Goal: Task Accomplishment & Management: Complete application form

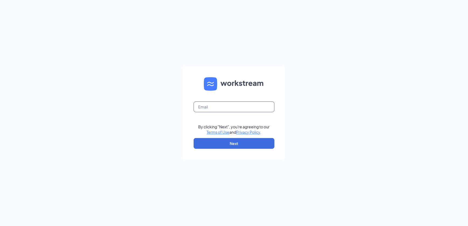
click at [225, 110] on input "text" at bounding box center [234, 107] width 81 height 11
type input "[PERSON_NAME][EMAIL_ADDRESS][DOMAIN_NAME]"
click at [220, 147] on button "Next" at bounding box center [234, 143] width 81 height 11
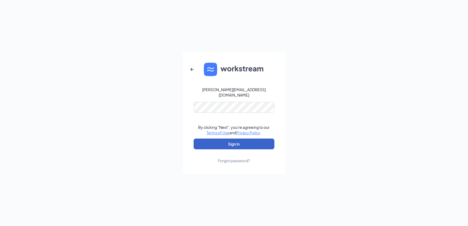
click at [217, 141] on button "Sign In" at bounding box center [234, 144] width 81 height 11
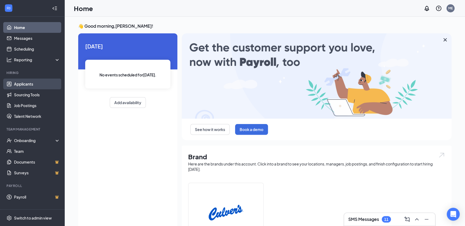
click at [27, 81] on link "Applicants" at bounding box center [37, 84] width 46 height 11
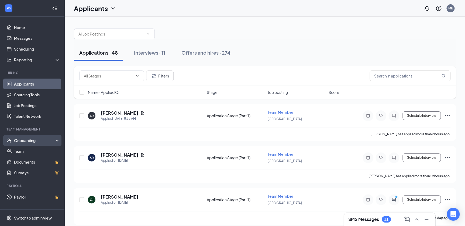
click at [27, 141] on div "Onboarding" at bounding box center [34, 140] width 41 height 5
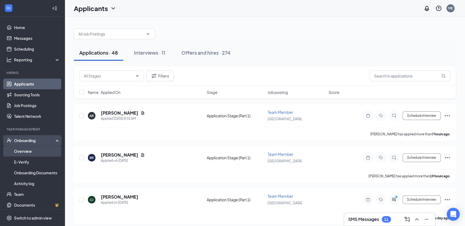
click at [19, 151] on link "Overview" at bounding box center [37, 151] width 46 height 11
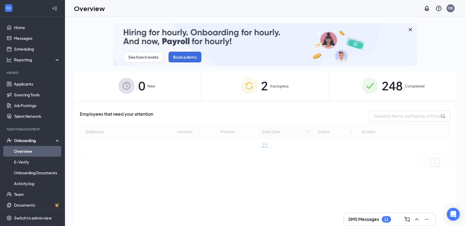
click at [245, 86] on img at bounding box center [249, 86] width 16 height 16
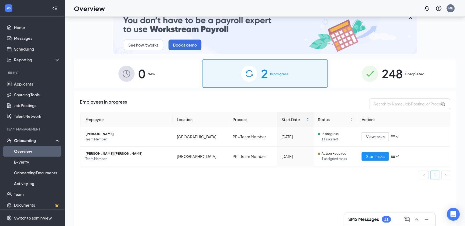
scroll to position [24, 0]
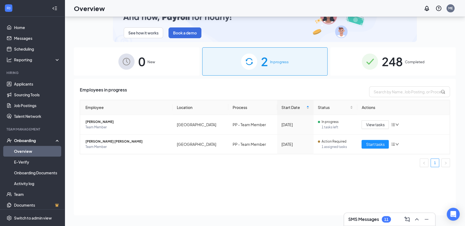
click at [118, 163] on ul "1" at bounding box center [265, 163] width 370 height 9
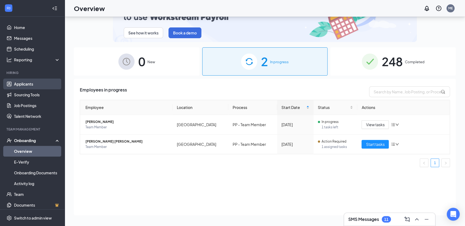
click at [14, 82] on link "Applicants" at bounding box center [37, 84] width 46 height 11
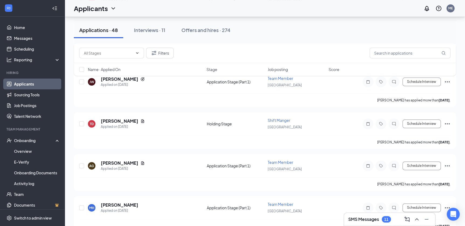
scroll to position [245, 0]
click at [144, 34] on button "Interviews · 11" at bounding box center [149, 30] width 42 height 16
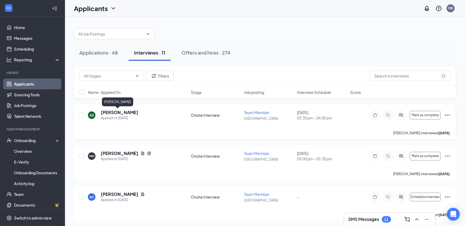
click at [116, 113] on h5 "[PERSON_NAME]" at bounding box center [119, 113] width 37 height 6
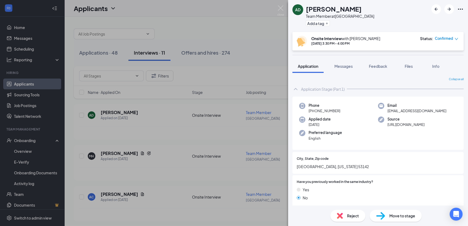
click at [85, 133] on div "AD [PERSON_NAME] Team Member at [GEOGRAPHIC_DATA] Add a tag Onsite Interview wi…" at bounding box center [234, 113] width 468 height 226
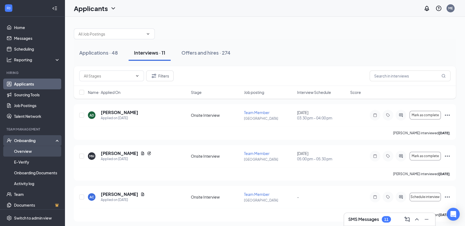
click at [23, 151] on link "Overview" at bounding box center [37, 151] width 46 height 11
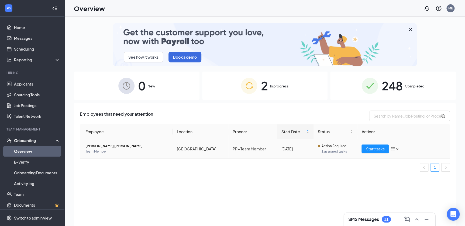
click at [199, 150] on td "[GEOGRAPHIC_DATA]" at bounding box center [200, 148] width 56 height 19
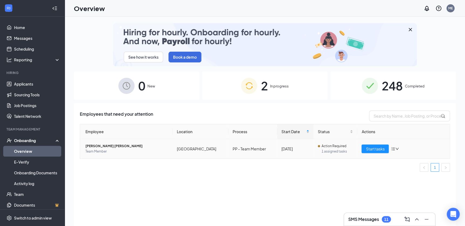
click at [137, 146] on span "[PERSON_NAME] [PERSON_NAME]" at bounding box center [126, 146] width 83 height 5
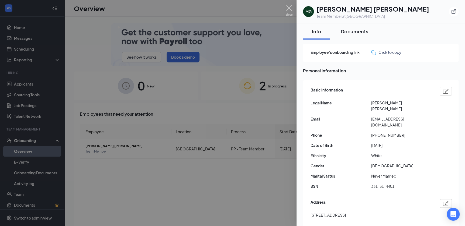
click at [346, 32] on div "Documents" at bounding box center [353, 31] width 27 height 7
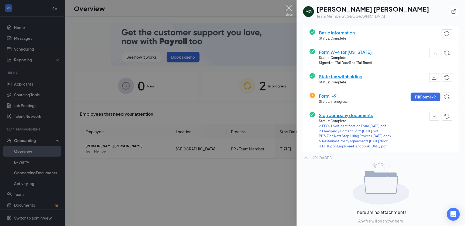
scroll to position [59, 0]
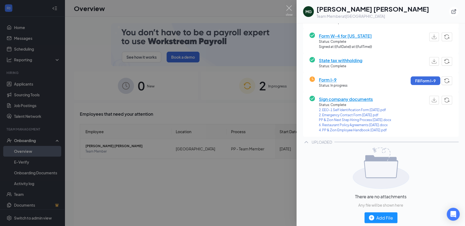
drag, startPoint x: 250, startPoint y: 179, endPoint x: 249, endPoint y: 170, distance: 9.0
click at [249, 176] on div at bounding box center [232, 113] width 465 height 226
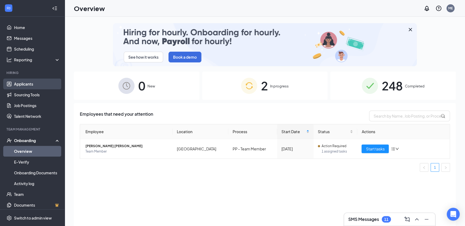
click at [32, 81] on link "Applicants" at bounding box center [37, 84] width 46 height 11
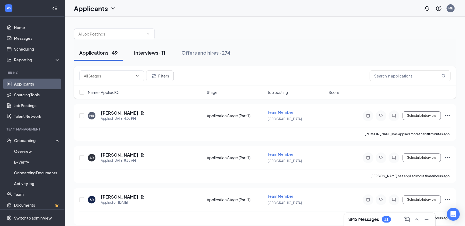
click at [155, 55] on div "Interviews · 11" at bounding box center [149, 52] width 31 height 7
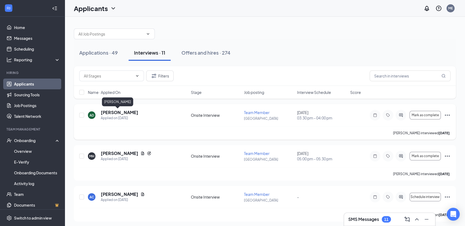
click at [116, 112] on h5 "[PERSON_NAME]" at bounding box center [119, 113] width 37 height 6
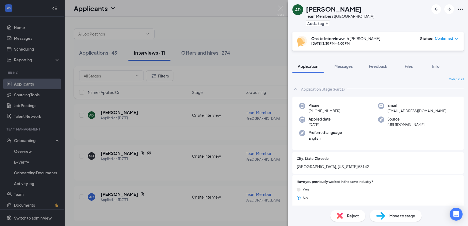
click at [390, 220] on div "Move to stage" at bounding box center [396, 216] width 52 height 12
type input "Hired Stage"
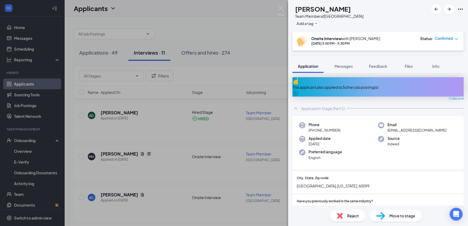
click at [23, 152] on div "[PERSON_NAME] Team Member at [GEOGRAPHIC_DATA] Add a tag Onsite Interview with …" at bounding box center [234, 113] width 468 height 226
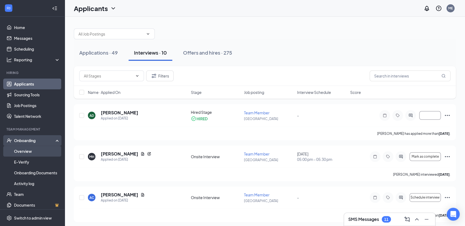
click at [23, 151] on link "Overview" at bounding box center [37, 151] width 46 height 11
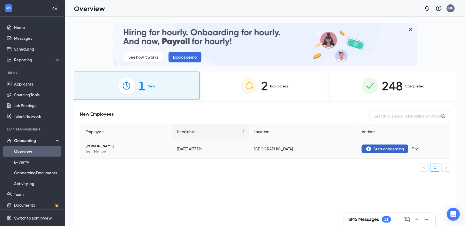
click at [364, 150] on button "Start onboarding" at bounding box center [384, 149] width 47 height 9
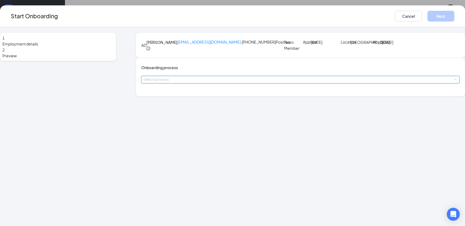
click at [239, 83] on div "Select a process" at bounding box center [300, 79] width 314 height 7
click at [172, 131] on span "PP - Team Member" at bounding box center [174, 129] width 33 height 5
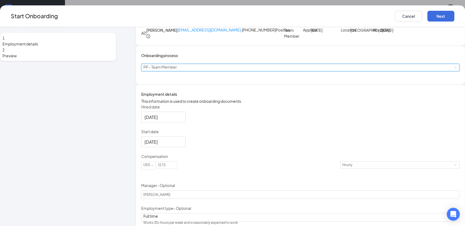
scroll to position [24, 0]
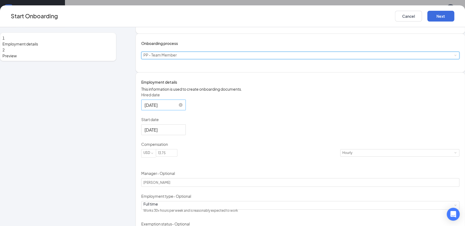
click at [166, 109] on input "[DATE]" at bounding box center [162, 105] width 37 height 7
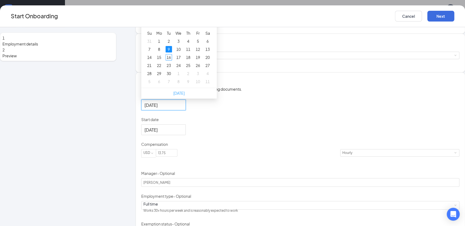
click at [185, 96] on link "[DATE]" at bounding box center [178, 93] width 11 height 5
type input "[DATE]"
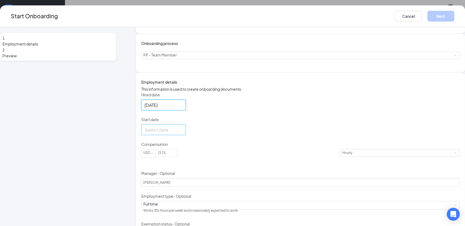
click at [174, 133] on input "Start date" at bounding box center [162, 130] width 37 height 7
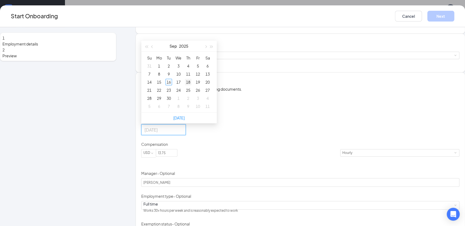
type input "[DATE]"
click at [191, 85] on div "18" at bounding box center [188, 82] width 6 height 6
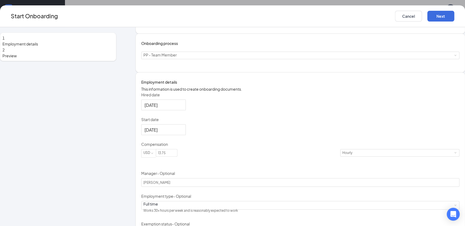
click at [283, 159] on div "Hired date [DATE] [DATE] Su Mo Tu We Th Fr Sa 31 1 2 3 4 5 6 7 8 9 10 11 12 13 …" at bounding box center [300, 176] width 318 height 168
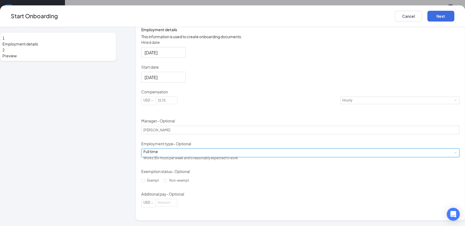
click at [196, 154] on div "Full time Works 30+ hours per week and is reasonably expected to work" at bounding box center [300, 153] width 314 height 8
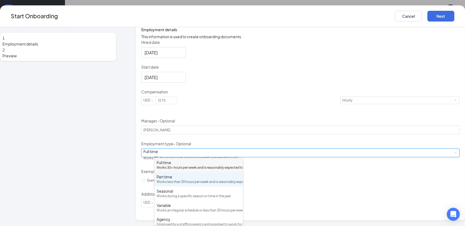
click at [194, 185] on div "Works less than 30 hours per week and is reasonably expected to work" at bounding box center [199, 182] width 84 height 5
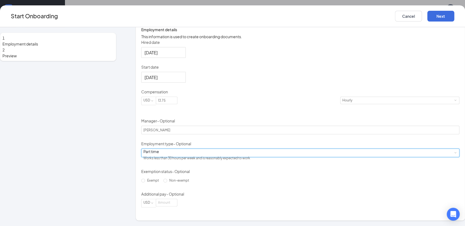
click at [326, 144] on div "Hired date [DATE] [DATE] Su Mo Tu We Th Fr Sa 31 1 2 3 4 5 6 7 8 9 10 11 12 13 …" at bounding box center [300, 124] width 318 height 168
click at [208, 153] on div "Part time Works less than 30 hours per week and is reasonably expected to work" at bounding box center [300, 153] width 314 height 8
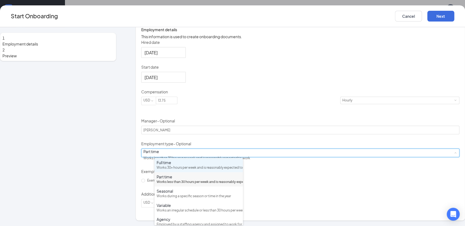
click at [172, 168] on div "Works 30+ hours per week and is reasonably expected to work" at bounding box center [199, 167] width 84 height 5
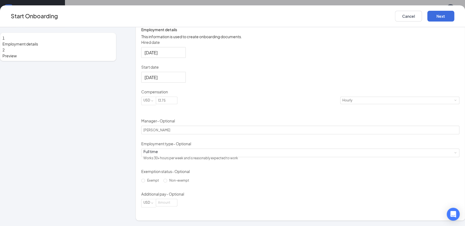
click at [367, 122] on div "Hired date [DATE] [DATE] Su Mo Tu We Th Fr Sa 31 1 2 3 4 5 6 7 8 9 10 11 12 13 …" at bounding box center [300, 124] width 318 height 168
click at [427, 16] on button "Next" at bounding box center [440, 16] width 27 height 11
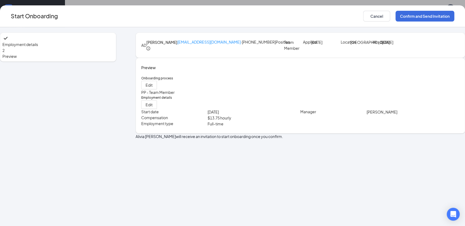
scroll to position [0, 0]
click at [395, 11] on button "Confirm and Send Invitation" at bounding box center [424, 16] width 59 height 11
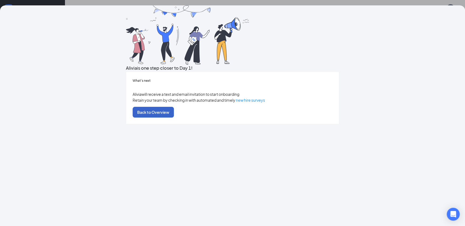
click at [174, 118] on button "Back to Overview" at bounding box center [153, 112] width 41 height 11
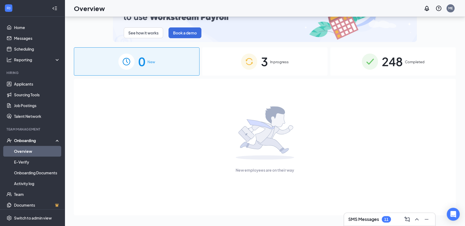
click at [262, 59] on span "3" at bounding box center [264, 61] width 7 height 19
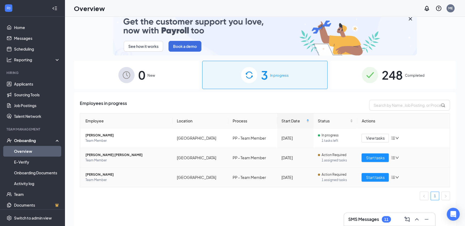
scroll to position [24, 0]
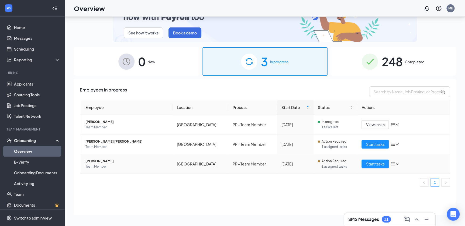
click at [110, 166] on span "Team Member" at bounding box center [126, 166] width 83 height 5
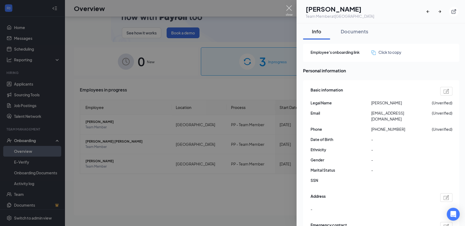
click at [286, 11] on img at bounding box center [289, 10] width 7 height 11
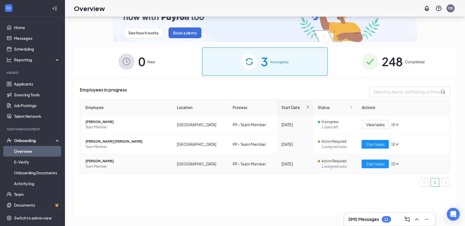
click at [123, 164] on span "Team Member" at bounding box center [126, 166] width 83 height 5
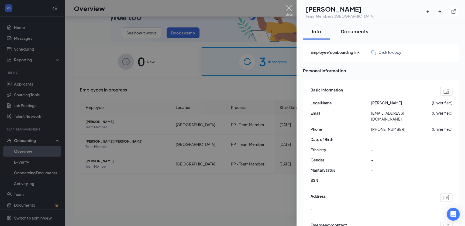
click at [341, 32] on div "Documents" at bounding box center [353, 31] width 27 height 7
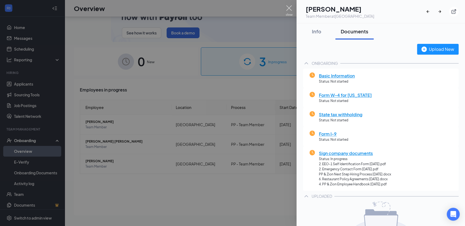
click at [284, 5] on div at bounding box center [232, 113] width 465 height 226
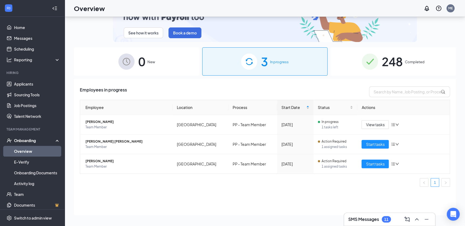
click at [286, 7] on div "Overview ME" at bounding box center [265, 8] width 400 height 17
